Goal: Use online tool/utility: Utilize a website feature to perform a specific function

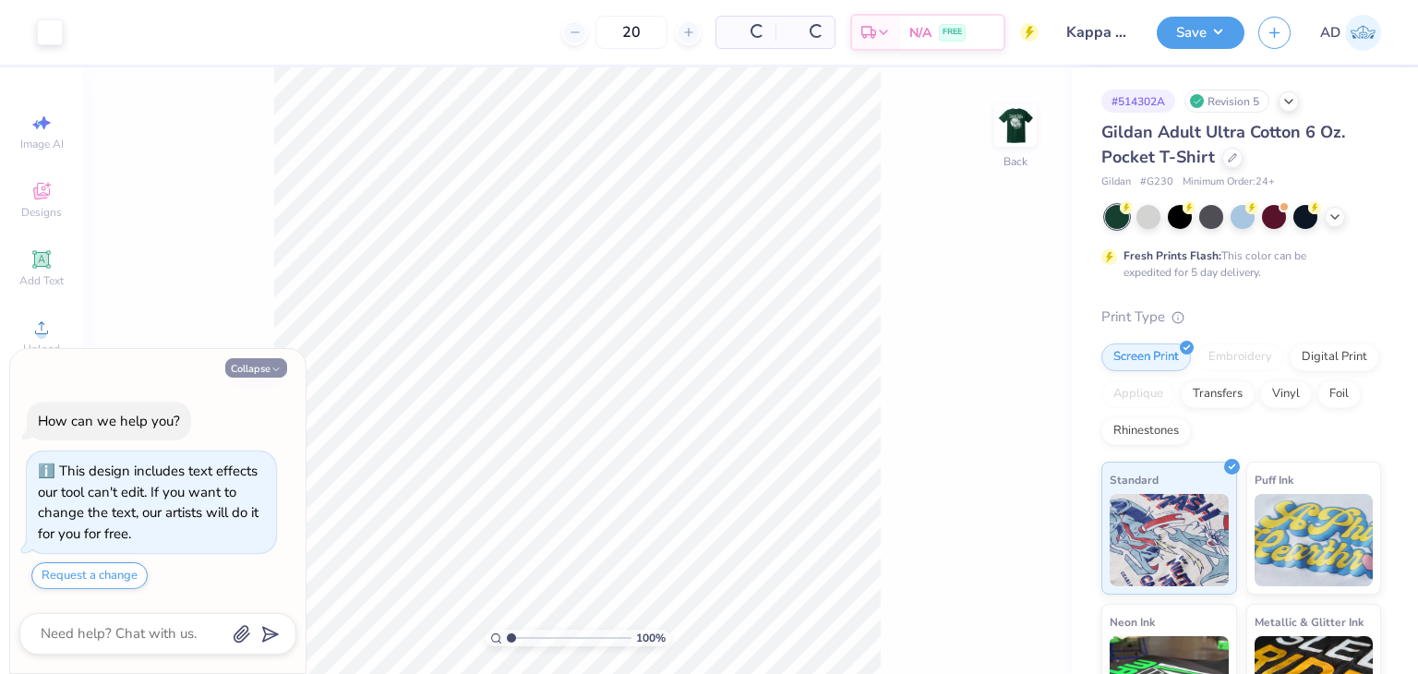
click at [269, 367] on button "Collapse" at bounding box center [256, 367] width 62 height 19
type textarea "x"
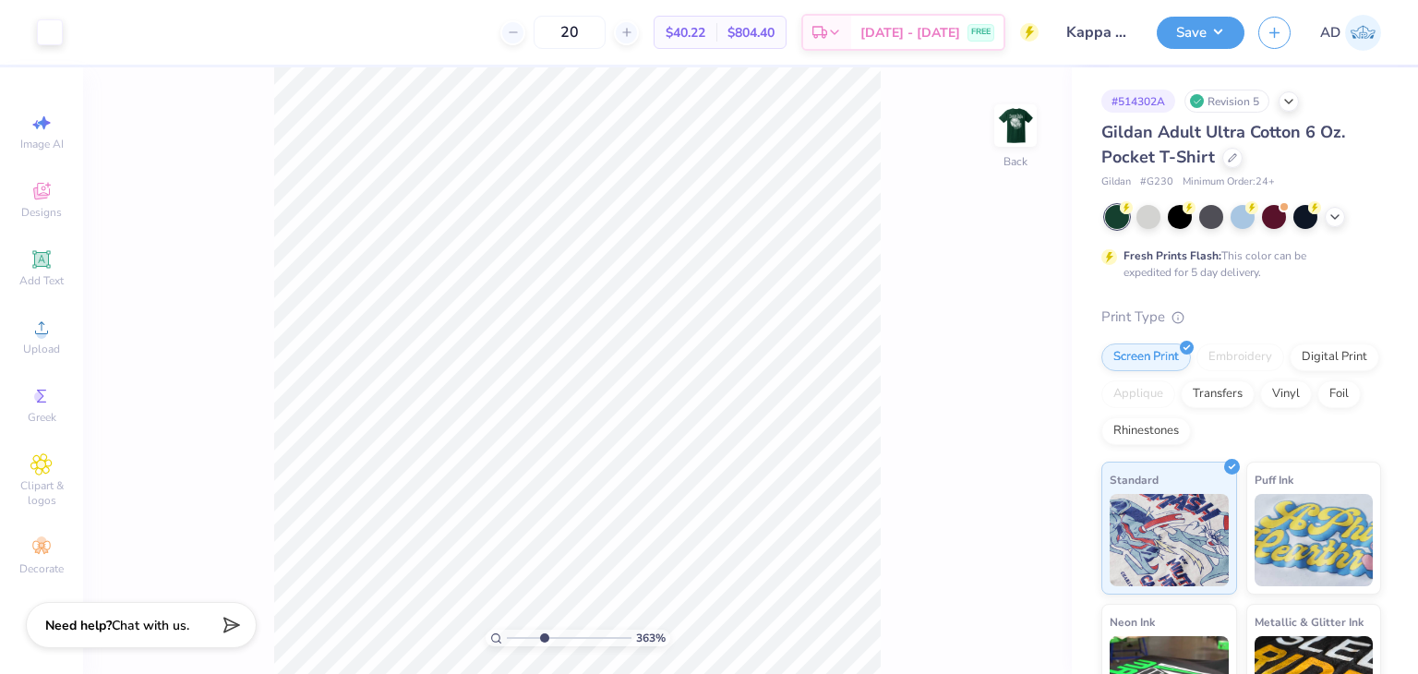
drag, startPoint x: 512, startPoint y: 641, endPoint x: 543, endPoint y: 635, distance: 31.0
type input "3.63"
click at [543, 635] on input "range" at bounding box center [569, 638] width 125 height 17
click at [897, 317] on div "363 % Back" at bounding box center [577, 370] width 989 height 607
type input "3.22"
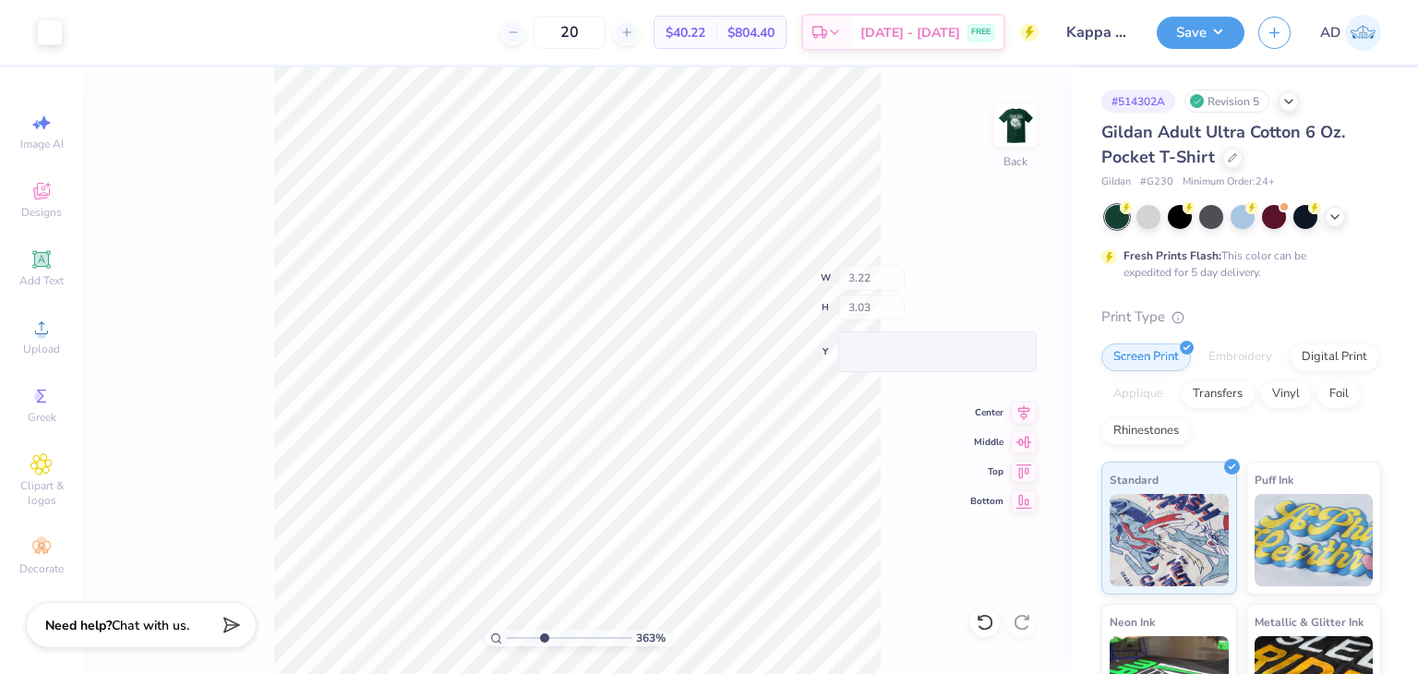
type input "3.03"
drag, startPoint x: 542, startPoint y: 639, endPoint x: 500, endPoint y: 630, distance: 43.5
type input "1"
click at [507, 630] on input "range" at bounding box center [569, 638] width 125 height 17
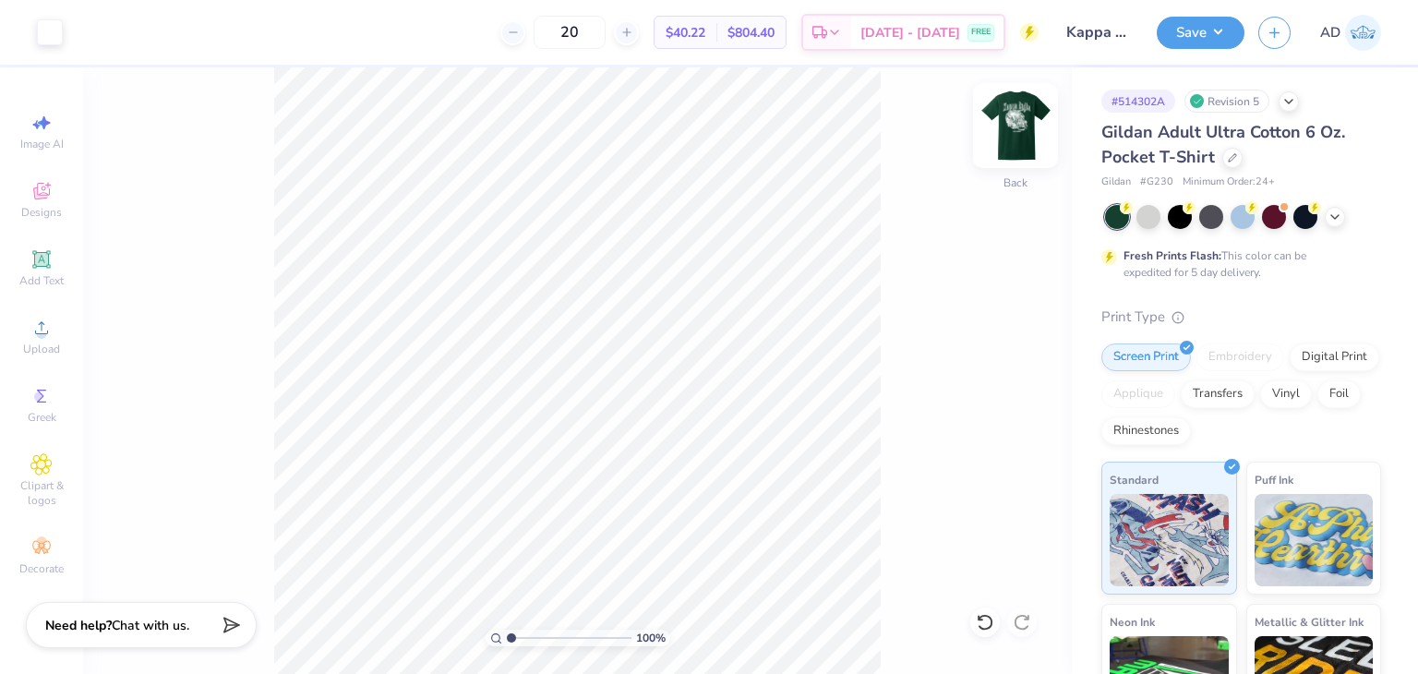
click at [1009, 122] on img at bounding box center [1016, 126] width 74 height 74
click at [1005, 115] on img at bounding box center [1016, 126] width 74 height 74
click at [1198, 22] on button "Save" at bounding box center [1201, 30] width 88 height 32
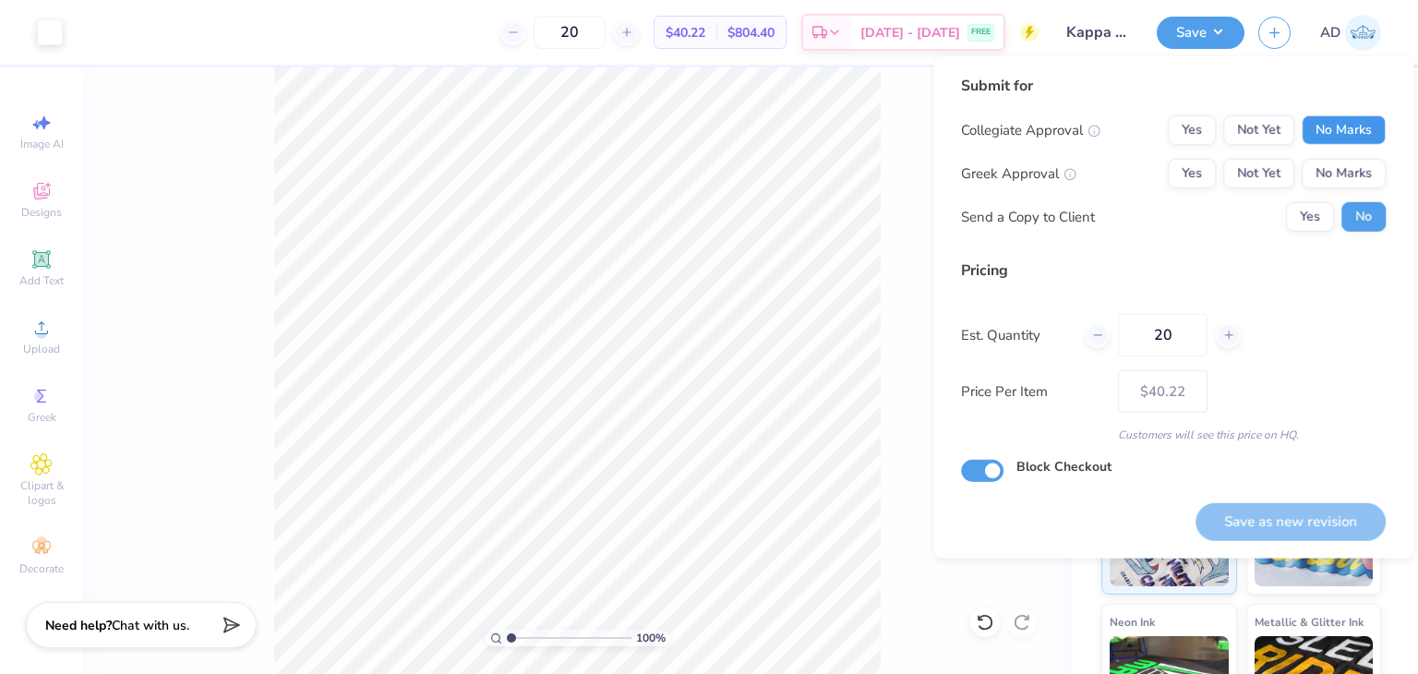
click at [1366, 125] on button "No Marks" at bounding box center [1344, 130] width 84 height 30
click at [1357, 181] on button "No Marks" at bounding box center [1344, 174] width 84 height 30
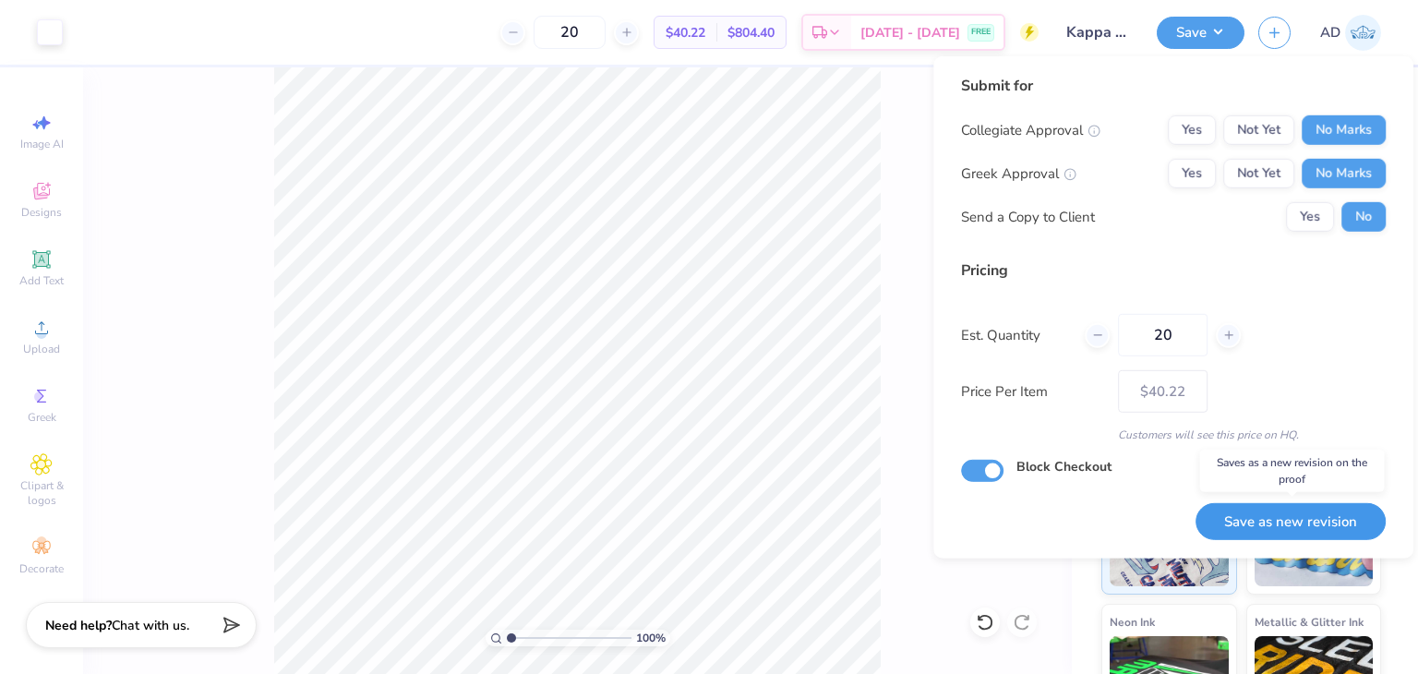
click at [1282, 518] on button "Save as new revision" at bounding box center [1291, 522] width 190 height 38
type input "– –"
